Goal: Task Accomplishment & Management: Manage account settings

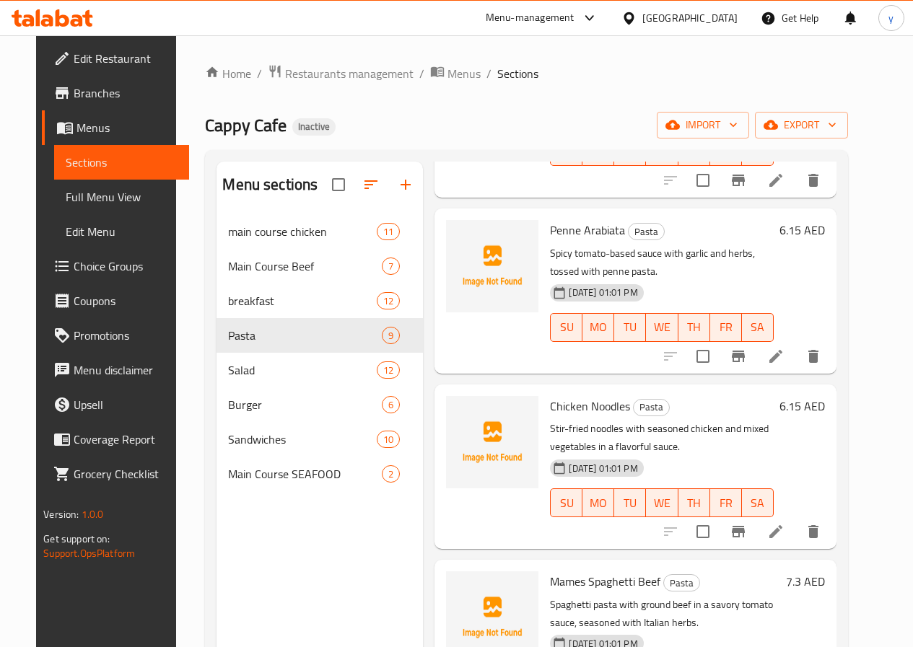
click at [62, 19] on icon at bounding box center [53, 17] width 82 height 17
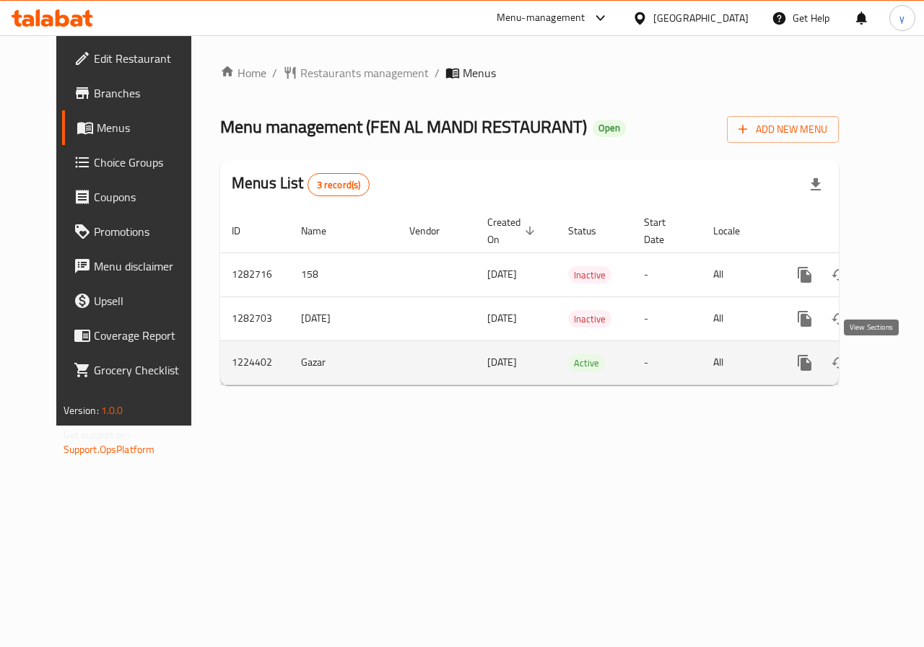
click at [902, 360] on icon "enhanced table" at bounding box center [908, 363] width 13 height 13
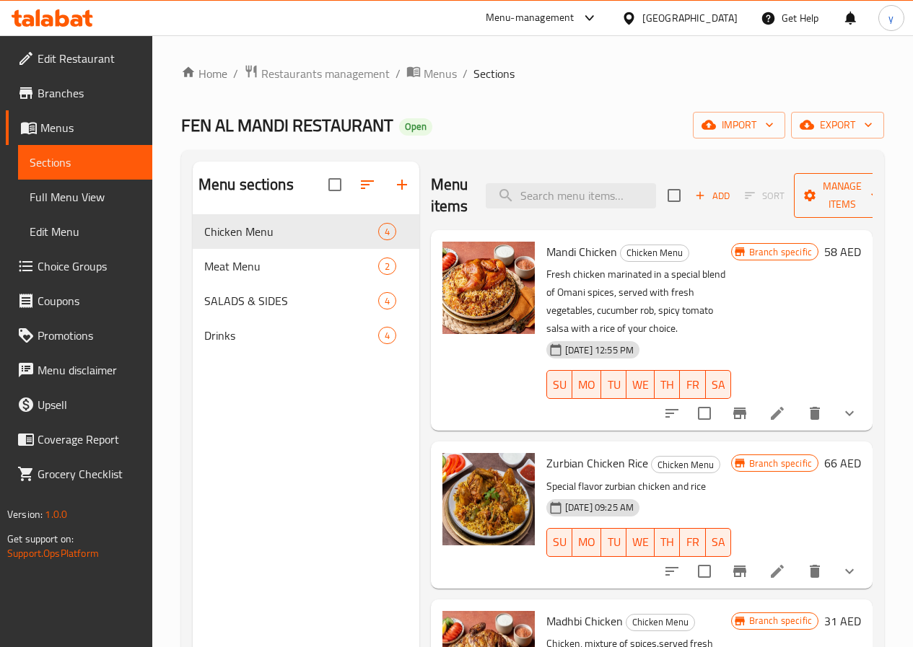
click at [813, 196] on span "Manage items" at bounding box center [842, 196] width 74 height 36
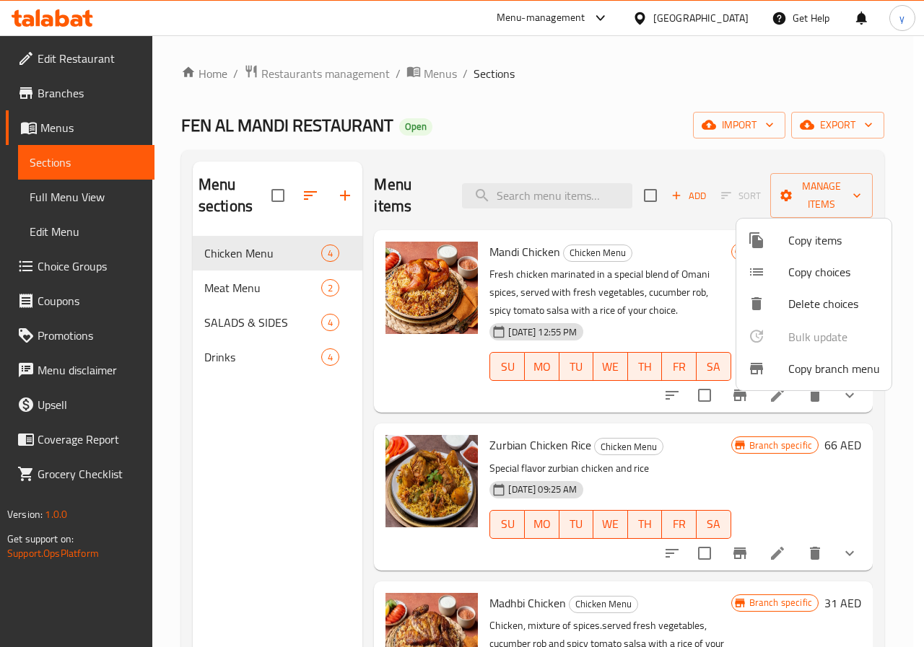
click at [788, 247] on span "Copy items" at bounding box center [834, 240] width 92 height 17
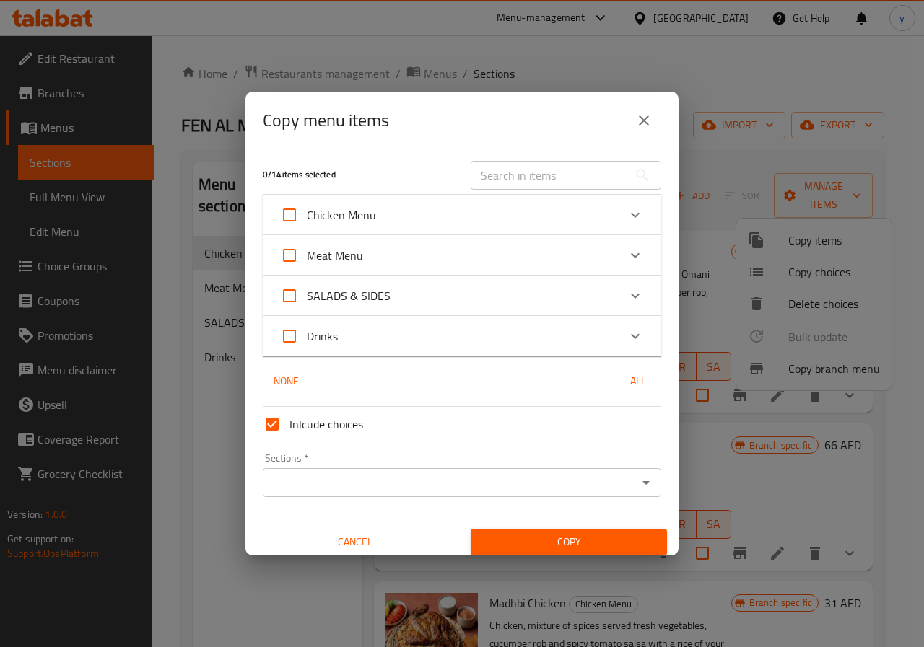
click at [642, 125] on icon "close" at bounding box center [643, 120] width 17 height 17
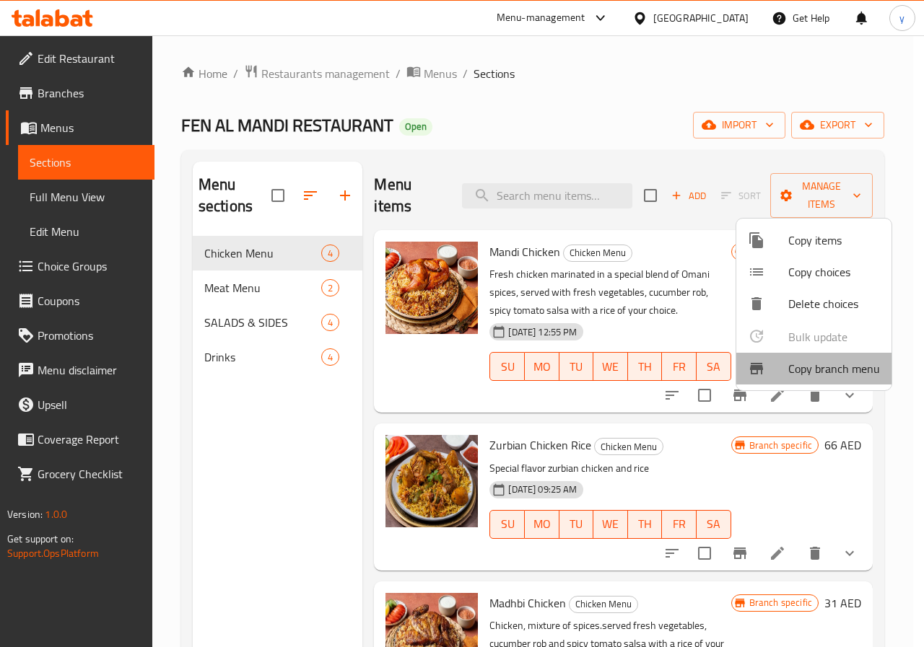
click at [837, 372] on span "Copy branch menu" at bounding box center [834, 368] width 92 height 17
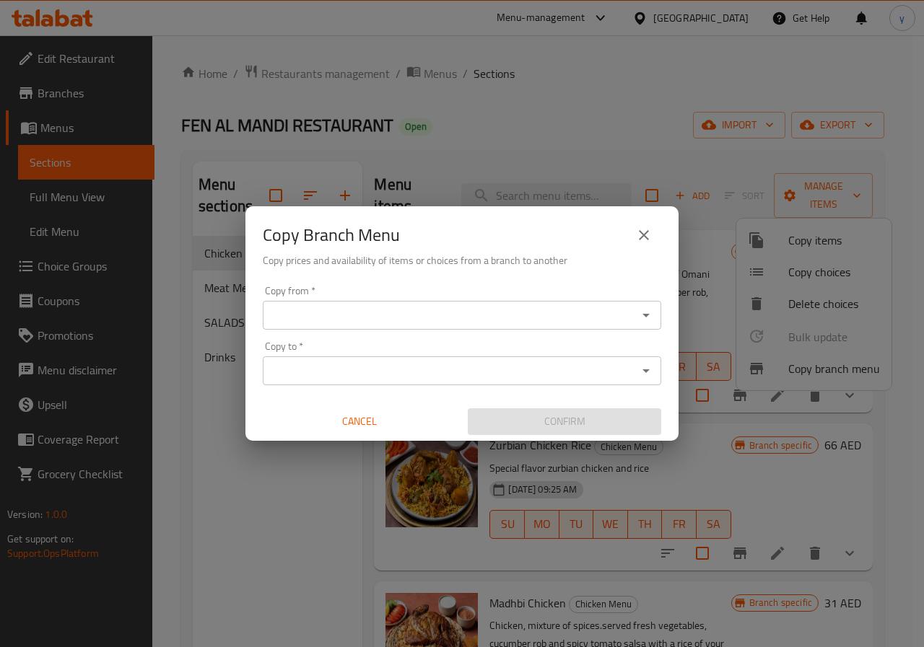
click at [315, 310] on input "Copy from   *" at bounding box center [450, 315] width 366 height 20
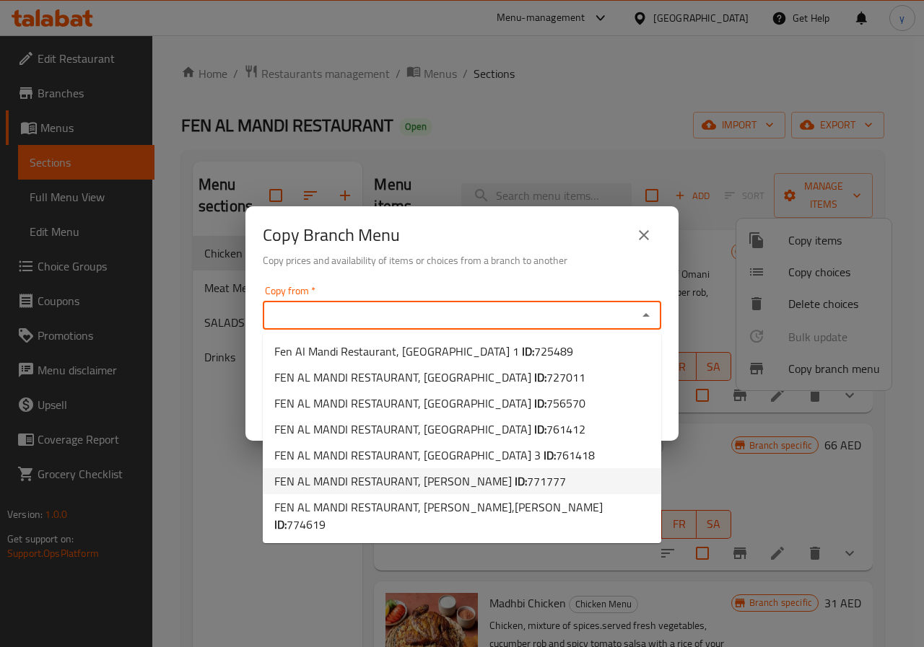
drag, startPoint x: 493, startPoint y: 482, endPoint x: 421, endPoint y: 385, distance: 120.7
click at [527, 482] on span "771777" at bounding box center [546, 482] width 39 height 22
type input "FEN AL MANDI RESTAURANT, Al Ameriya"
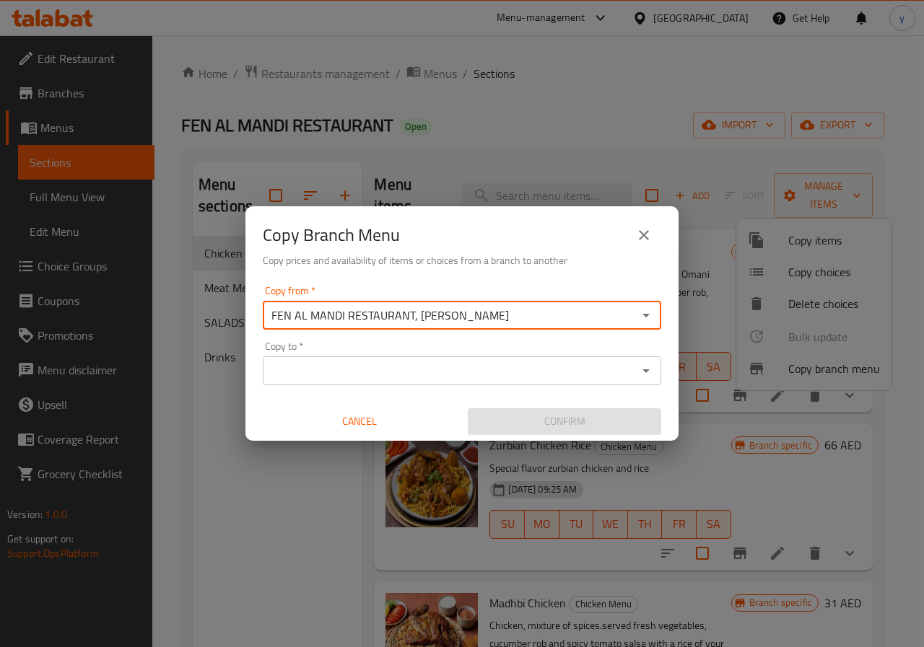
click at [406, 364] on input "Copy to   *" at bounding box center [450, 371] width 366 height 20
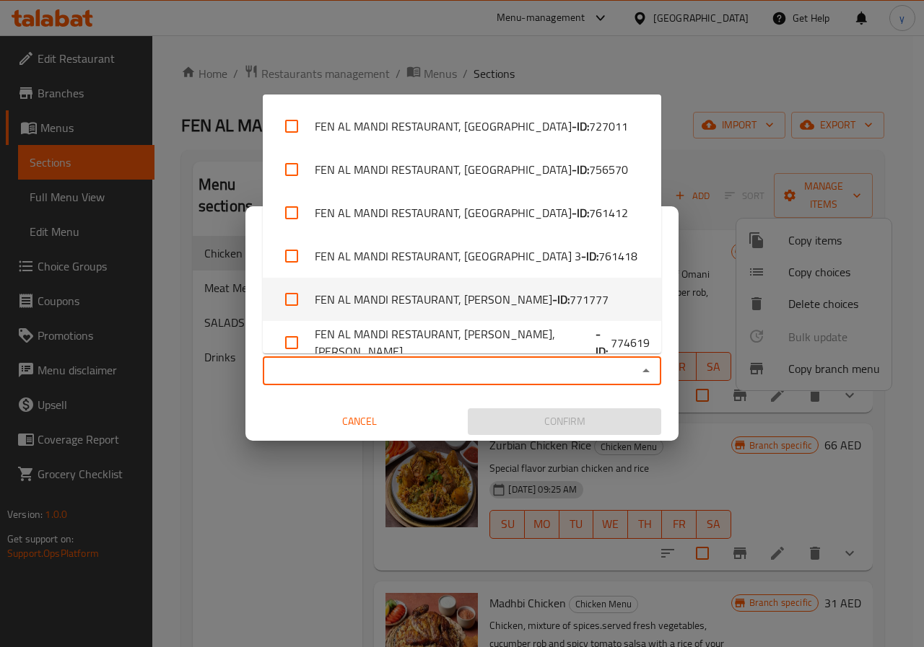
scroll to position [56, 0]
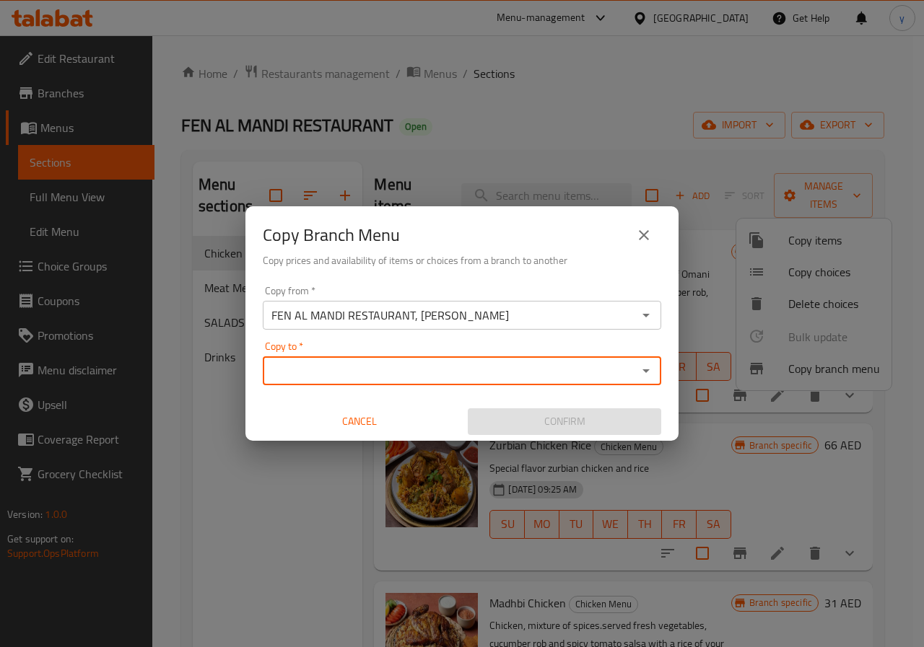
click at [471, 376] on input "Copy to   *" at bounding box center [450, 371] width 366 height 20
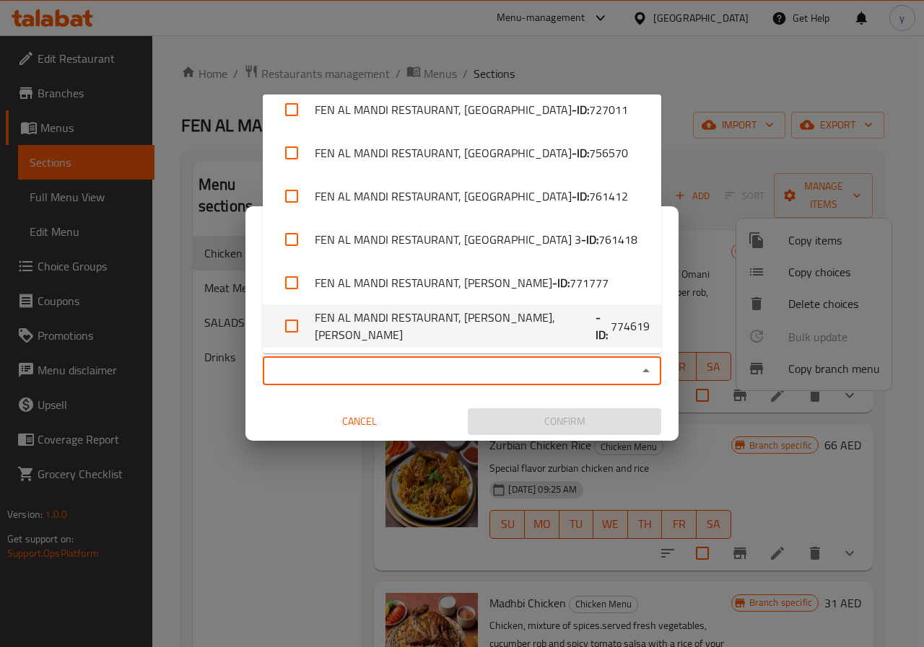
click at [515, 323] on li "FEN AL MANDI RESTAURANT, Al Dhahir,Al Dhahir - ID: 774619" at bounding box center [462, 326] width 398 height 43
checkbox input "true"
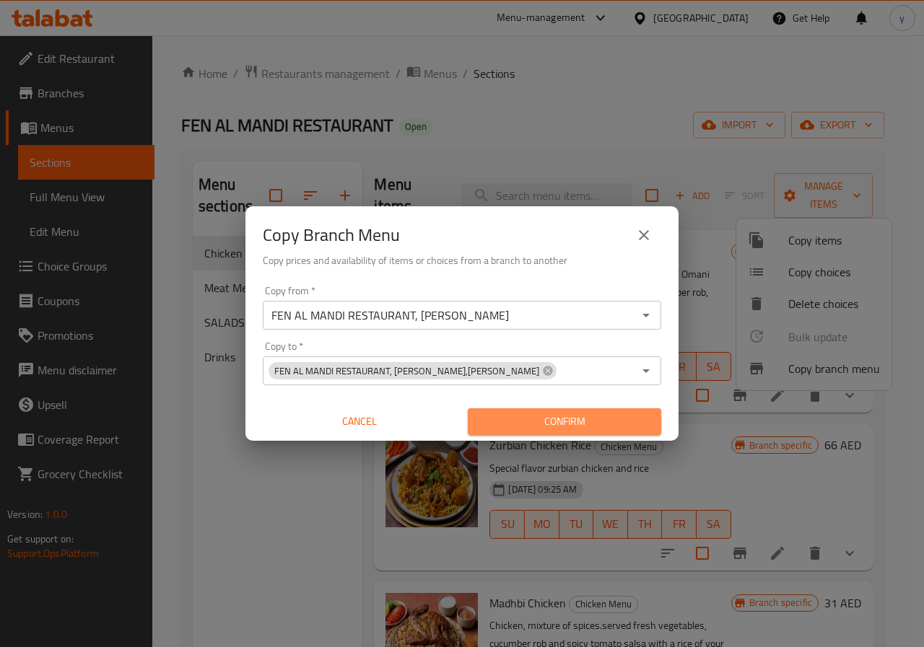
click at [528, 414] on span "Confirm" at bounding box center [564, 422] width 170 height 18
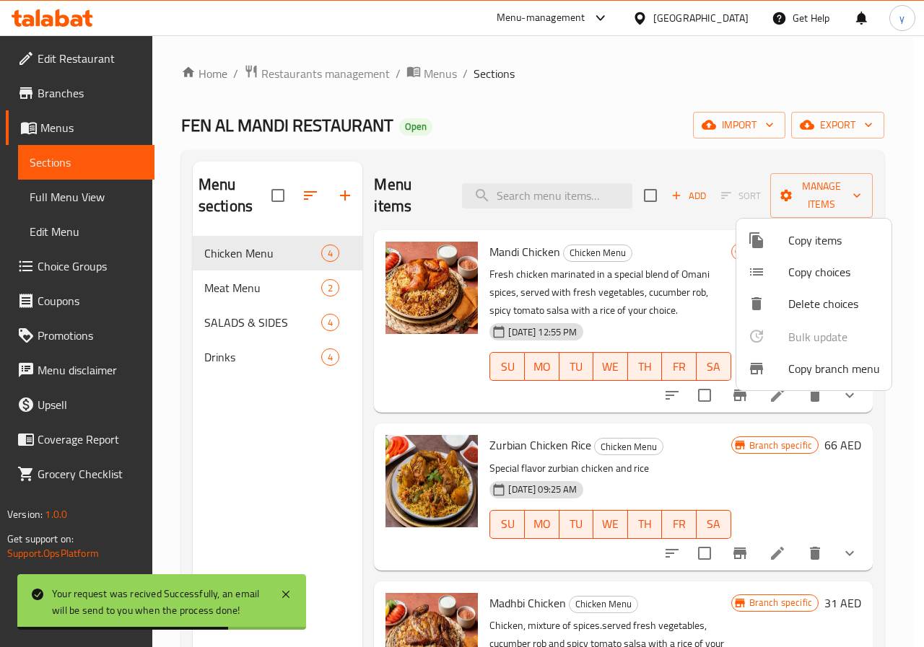
click at [62, 100] on div at bounding box center [462, 323] width 924 height 647
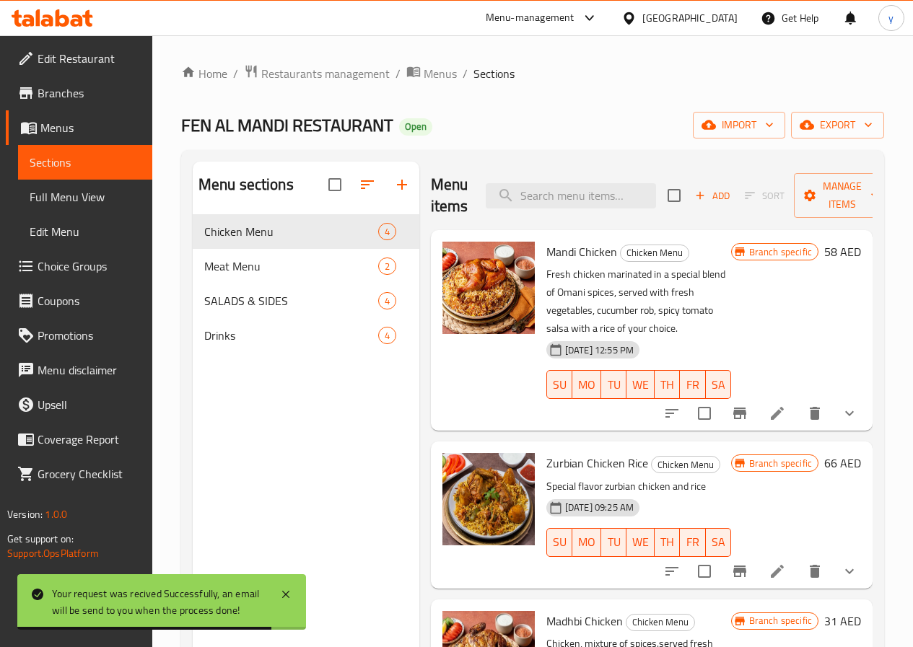
click at [77, 96] on span "Branches" at bounding box center [89, 92] width 103 height 17
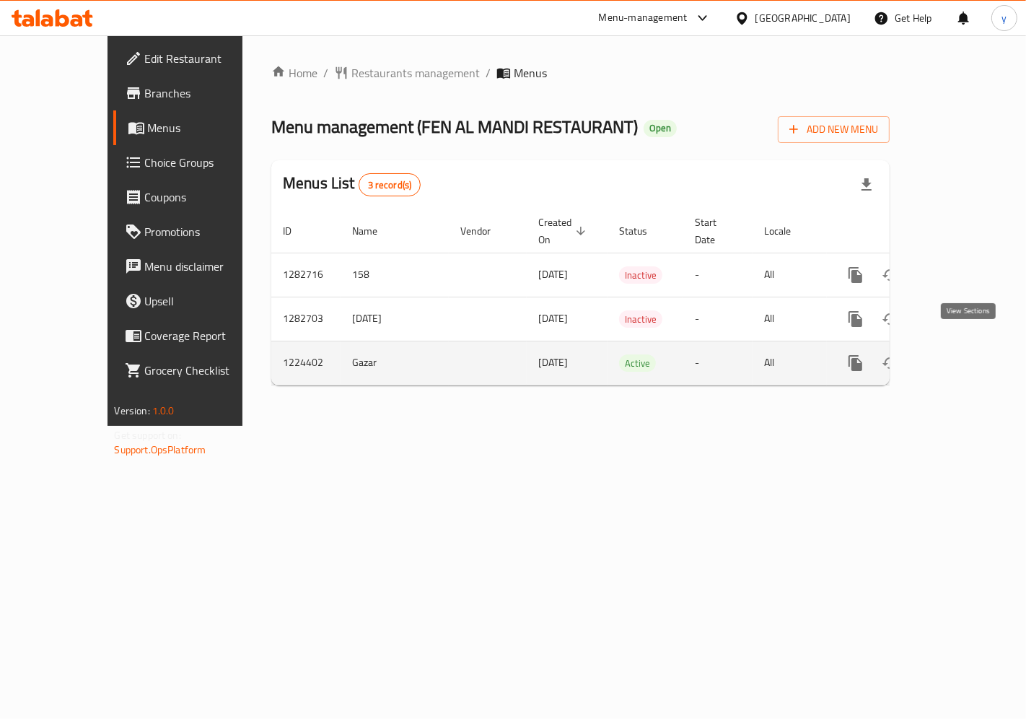
click at [969, 354] on icon "enhanced table" at bounding box center [959, 362] width 17 height 17
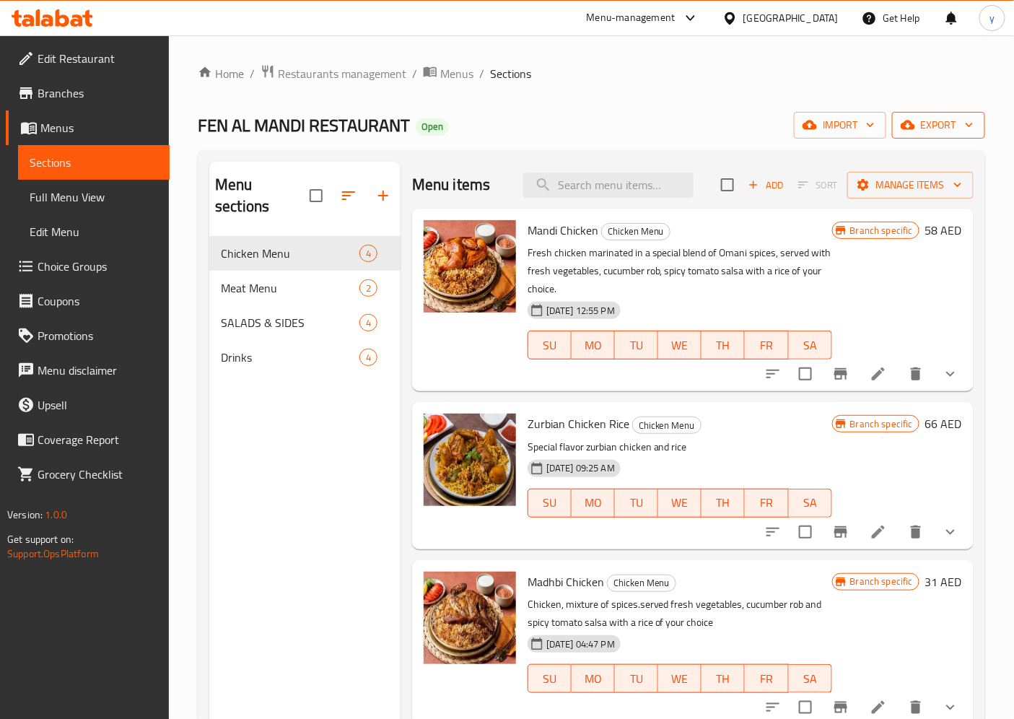
click at [967, 130] on icon "button" at bounding box center [969, 125] width 14 height 14
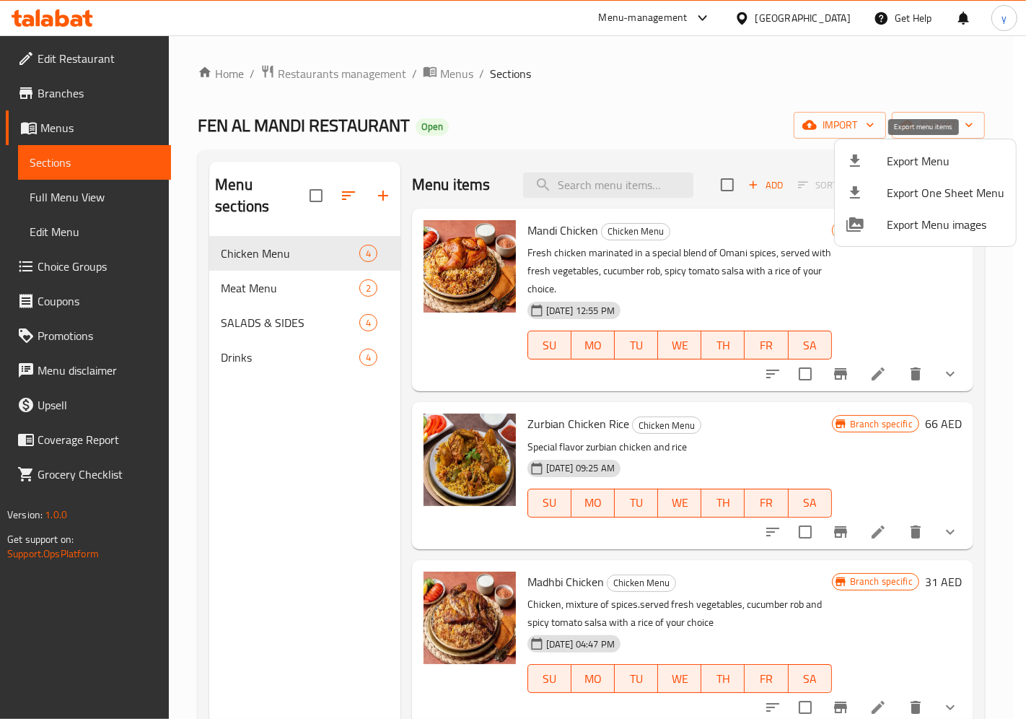
click at [908, 163] on span "Export Menu" at bounding box center [946, 160] width 118 height 17
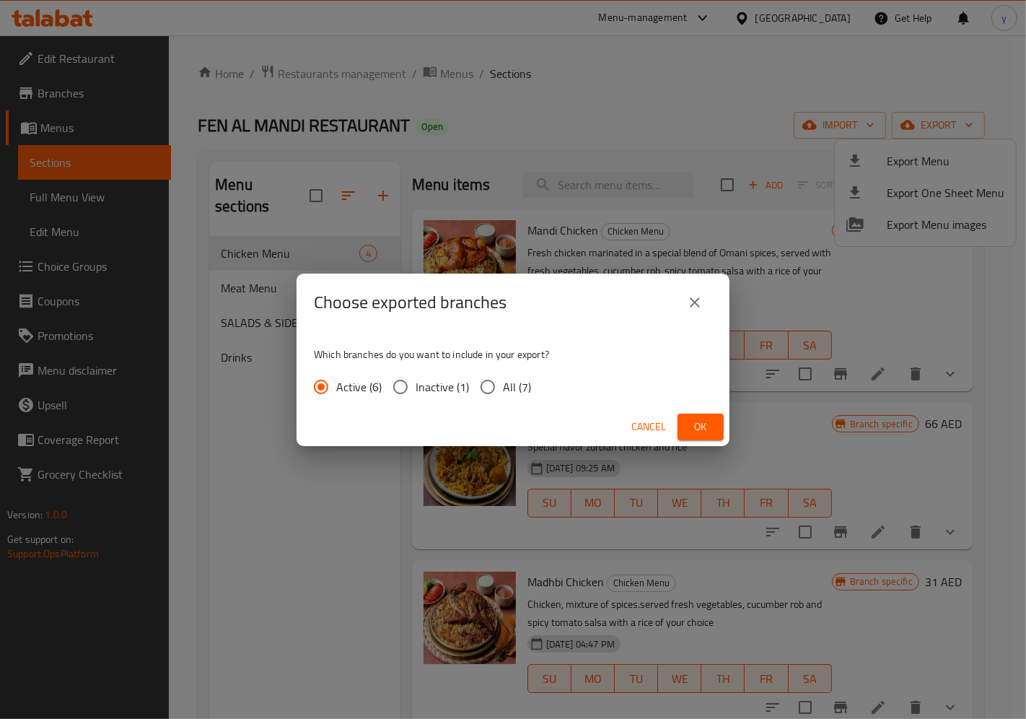
click at [505, 388] on span "All (7)" at bounding box center [517, 386] width 28 height 17
click at [503, 388] on input "All (7)" at bounding box center [488, 387] width 30 height 30
radio input "true"
click at [694, 429] on span "Ok" at bounding box center [700, 427] width 23 height 18
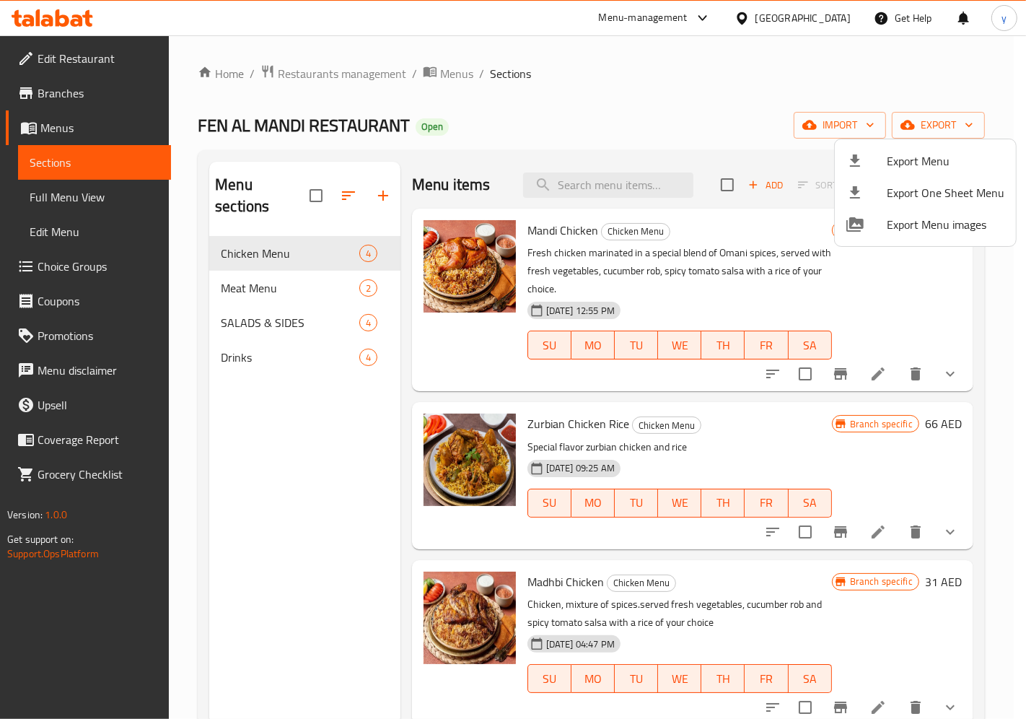
click at [53, 206] on div at bounding box center [513, 359] width 1026 height 719
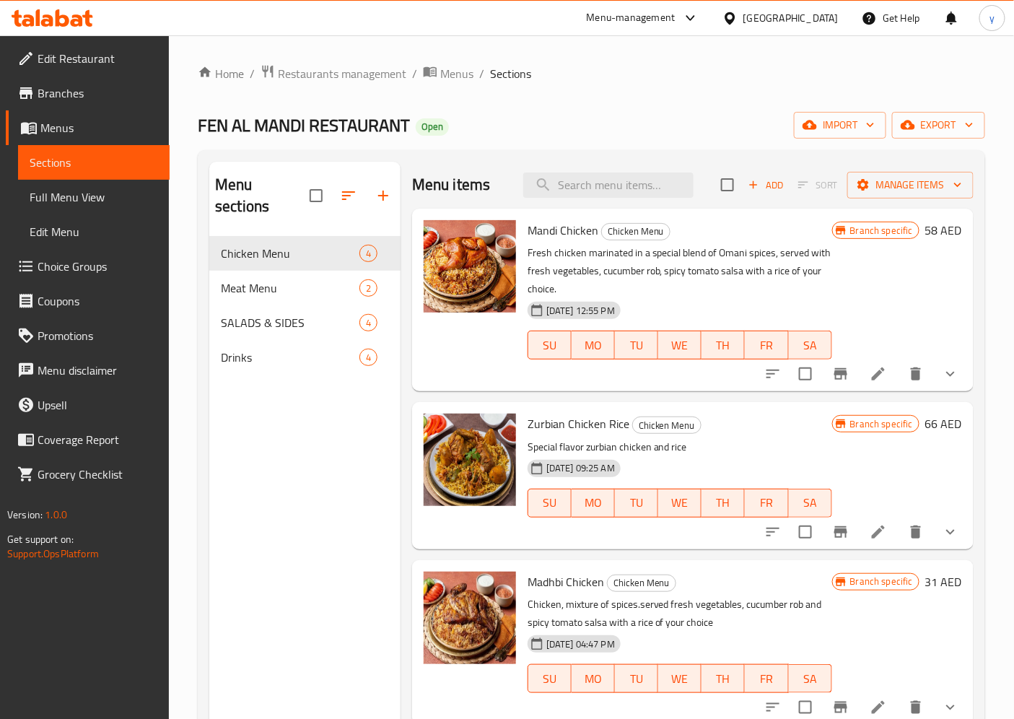
click at [103, 203] on span "Full Menu View" at bounding box center [94, 196] width 128 height 17
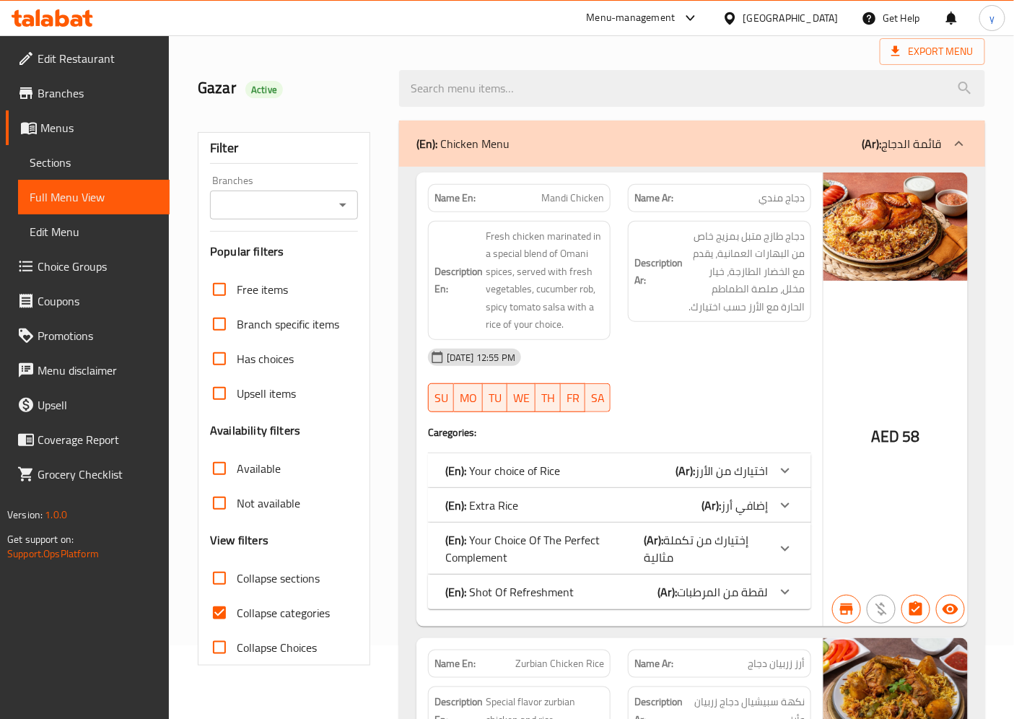
scroll to position [160, 0]
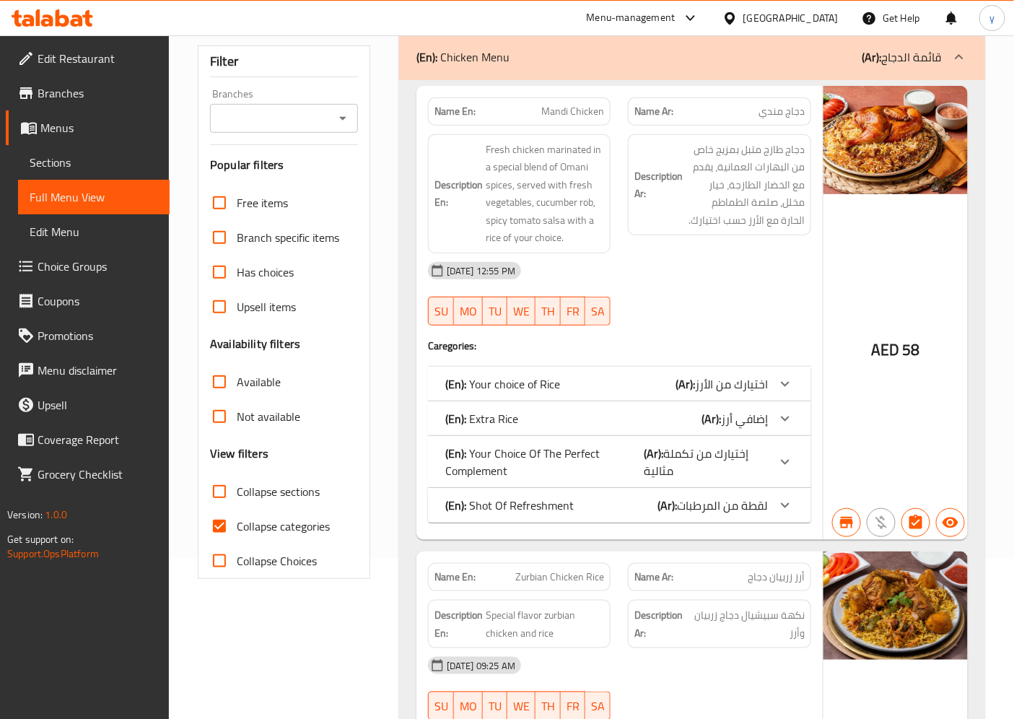
click at [241, 528] on span "Collapse categories" at bounding box center [283, 525] width 93 height 17
click at [237, 528] on input "Collapse categories" at bounding box center [219, 526] width 35 height 35
checkbox input "false"
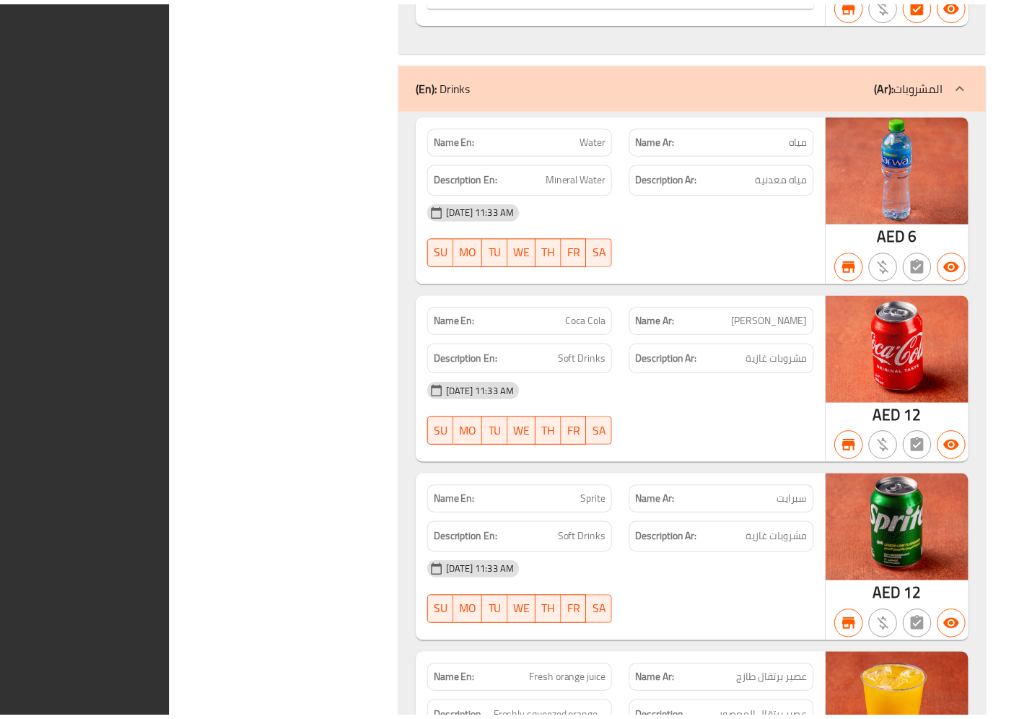
scroll to position [11043, 0]
